Goal: Task Accomplishment & Management: Complete application form

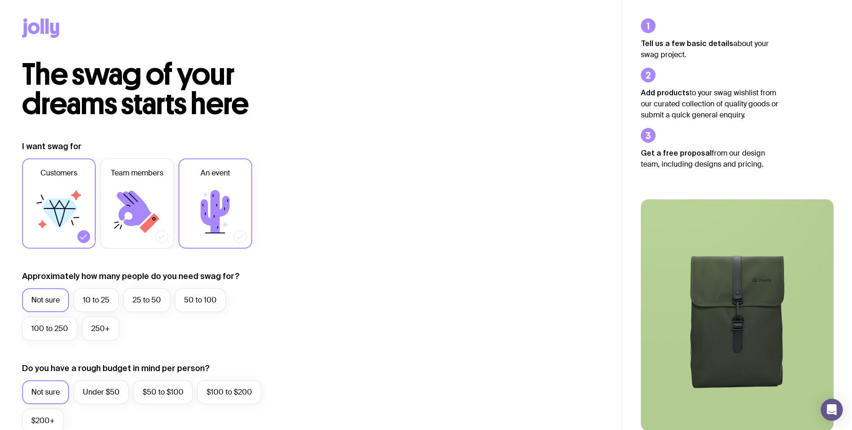
click at [215, 189] on icon at bounding box center [215, 211] width 55 height 55
click at [0, 0] on input "An event" at bounding box center [0, 0] width 0 height 0
click at [151, 204] on icon at bounding box center [136, 211] width 55 height 55
click at [0, 0] on input "Team members" at bounding box center [0, 0] width 0 height 0
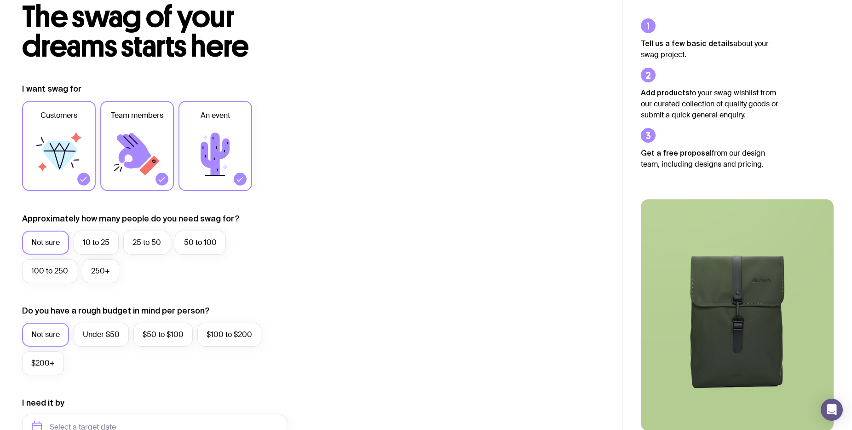
scroll to position [104, 0]
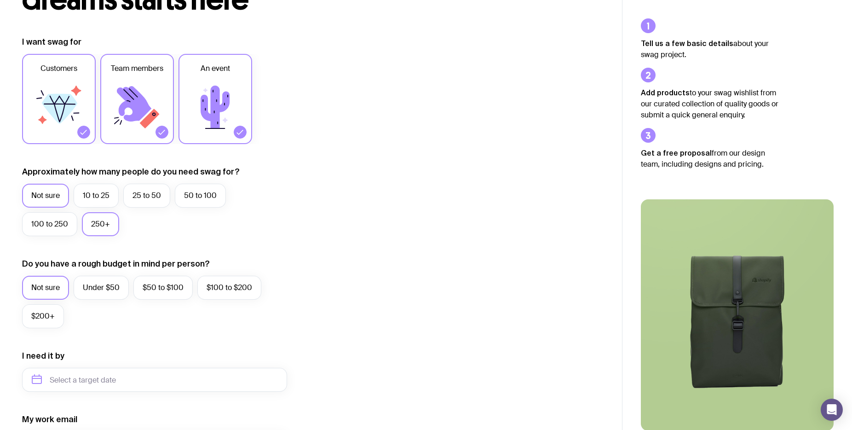
click at [104, 226] on label "250+" at bounding box center [100, 224] width 37 height 24
click at [0, 0] on input "250+" at bounding box center [0, 0] width 0 height 0
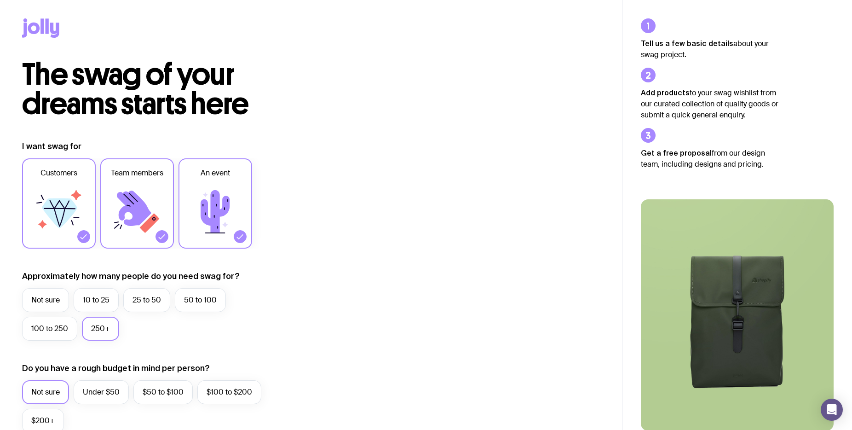
scroll to position [6, 0]
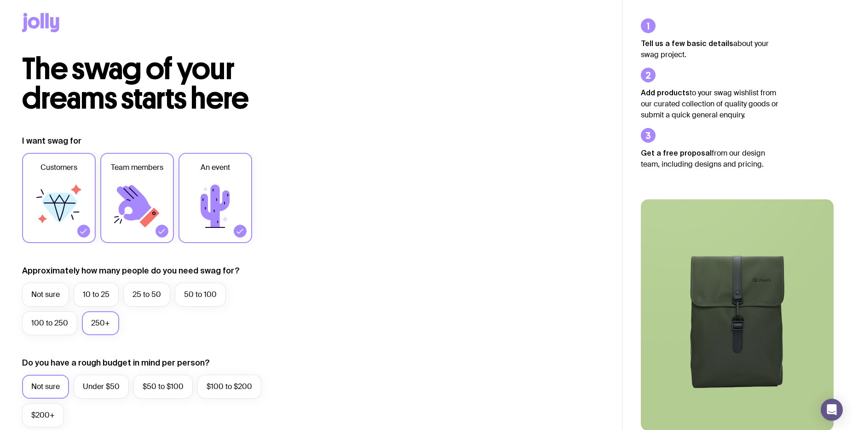
click at [51, 22] on icon at bounding box center [54, 24] width 9 height 15
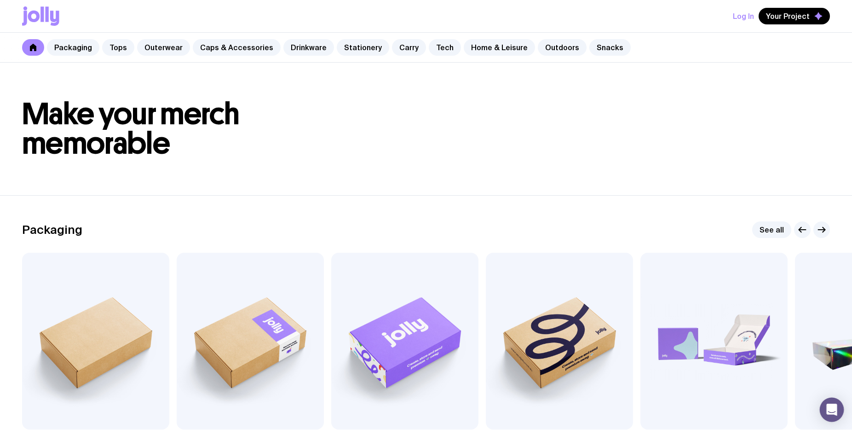
click at [837, 410] on div "Open Intercom Messenger" at bounding box center [832, 409] width 24 height 24
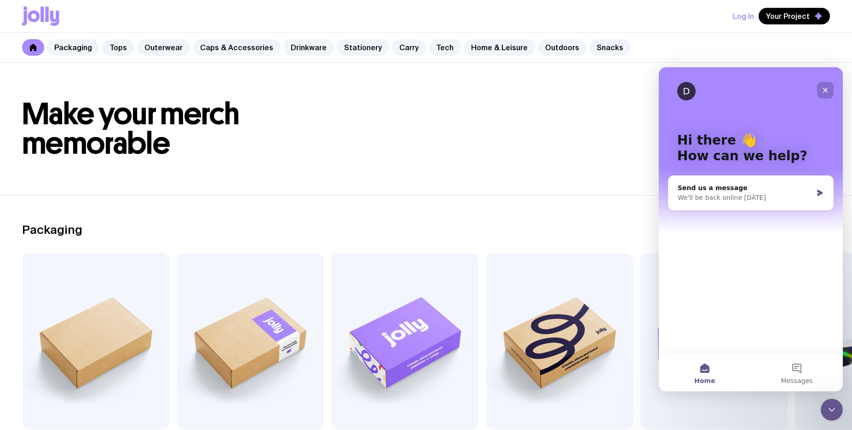
click at [828, 84] on div "Close" at bounding box center [825, 90] width 17 height 17
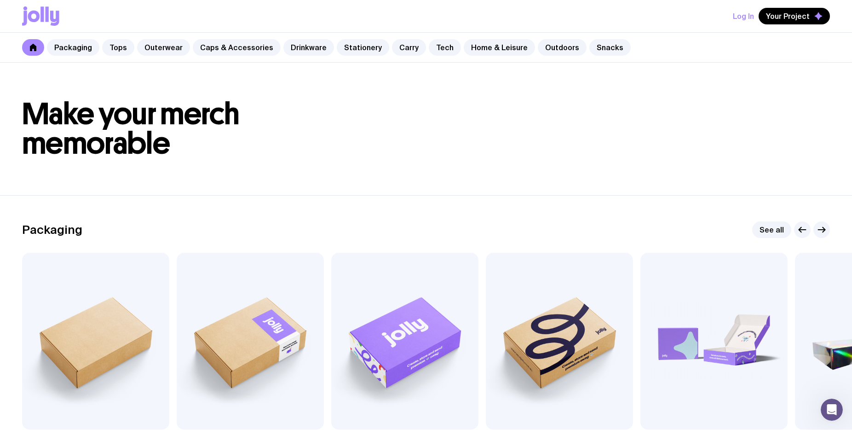
click at [672, 90] on header "Make your merch memorable" at bounding box center [426, 129] width 852 height 132
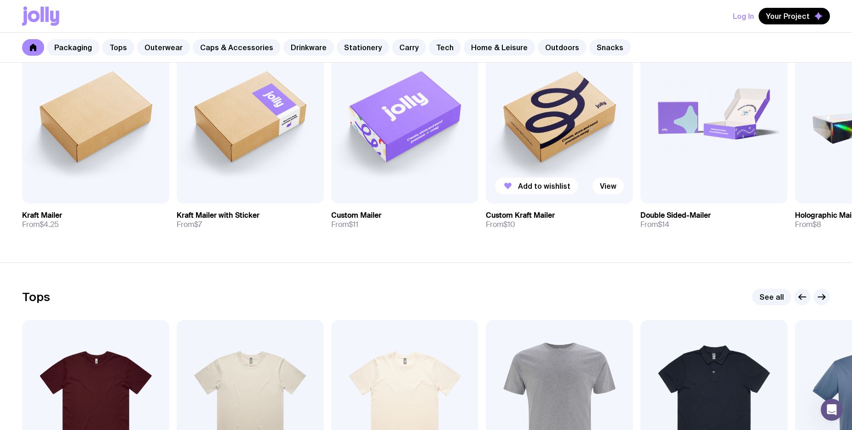
scroll to position [2, 0]
